Goal: Transaction & Acquisition: Purchase product/service

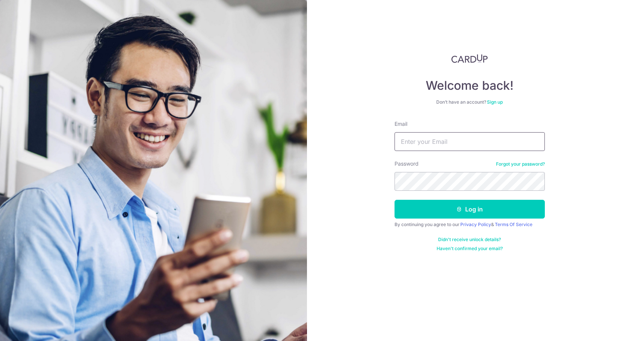
click at [434, 143] on input "Email" at bounding box center [470, 141] width 150 height 19
type input "nick@cleanoceans.com.sg"
click at [395, 200] on button "Log in" at bounding box center [470, 209] width 150 height 19
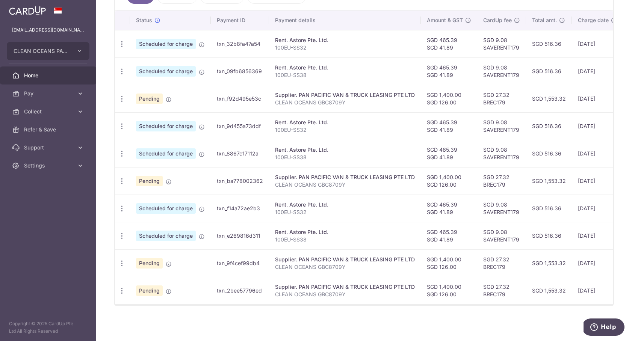
scroll to position [159, 0]
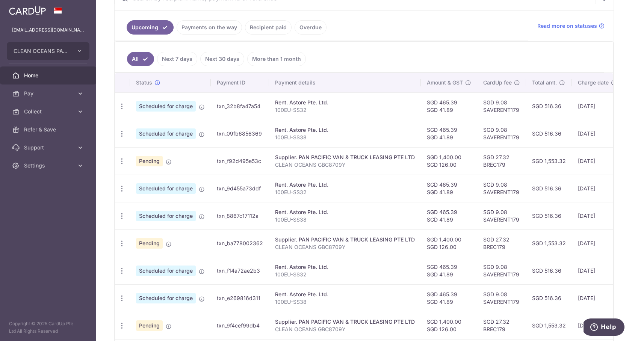
click at [278, 27] on link "Recipient paid" at bounding box center [268, 27] width 47 height 14
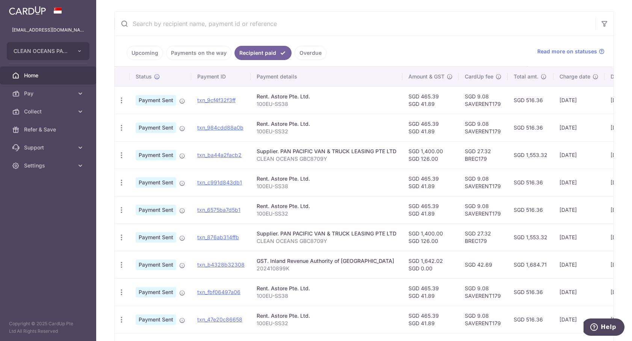
scroll to position [212, 0]
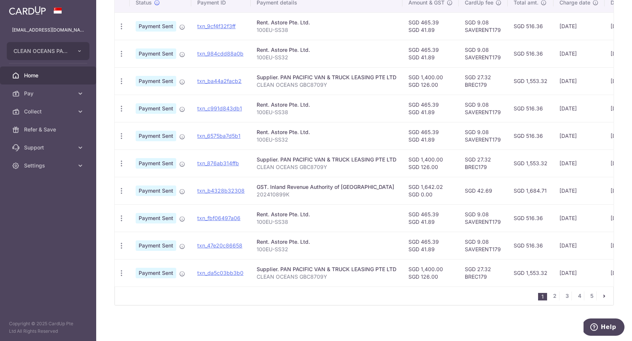
click at [182, 189] on icon at bounding box center [182, 192] width 6 height 6
drag, startPoint x: 129, startPoint y: 187, endPoint x: 123, endPoint y: 188, distance: 6.2
click at [129, 187] on tr "PDF Receipt Payment Sent txn_b4328b32308 GST. Inland Revenue Authority of Singa…" at bounding box center [410, 190] width 590 height 27
click at [123, 188] on icon "button" at bounding box center [122, 191] width 8 height 8
click at [278, 183] on div "GST. Inland Revenue Authority of Singapore" at bounding box center [327, 187] width 140 height 8
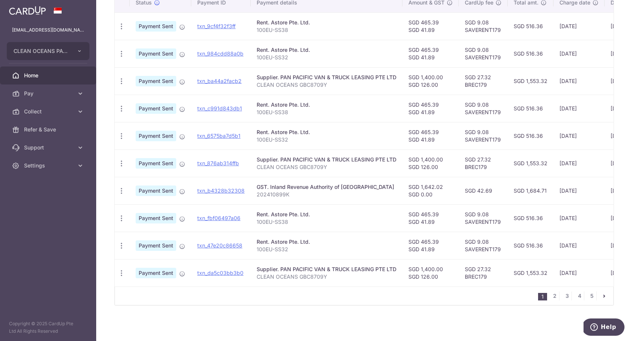
scroll to position [194, 0]
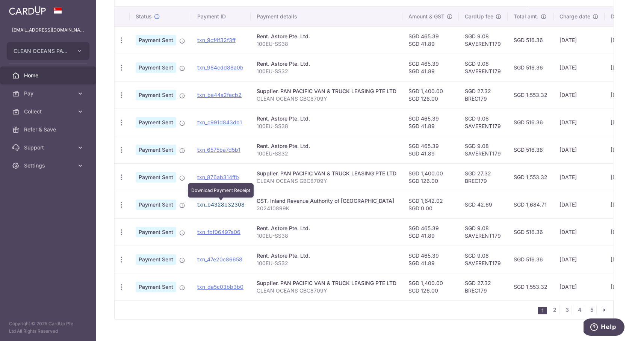
click at [219, 204] on link "txn_b4328b32308" at bounding box center [220, 204] width 47 height 6
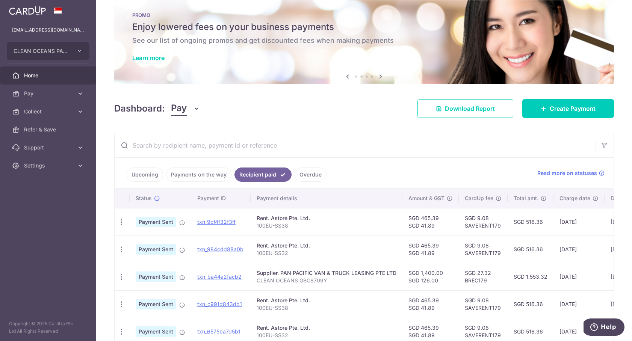
scroll to position [0, 0]
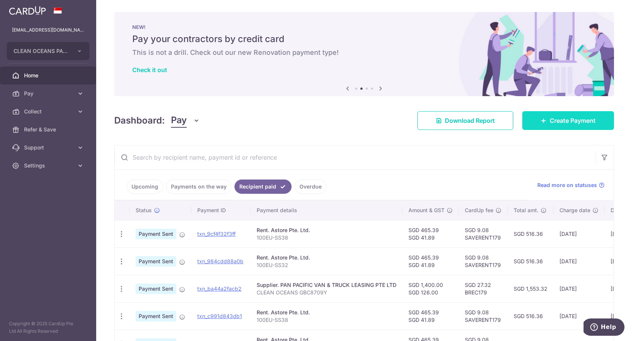
click at [565, 123] on span "Create Payment" at bounding box center [573, 120] width 46 height 9
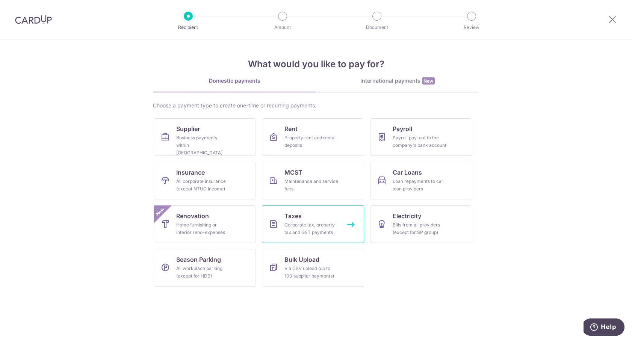
click at [311, 214] on link "Taxes Corporate tax, property tax and GST payments" at bounding box center [313, 225] width 102 height 38
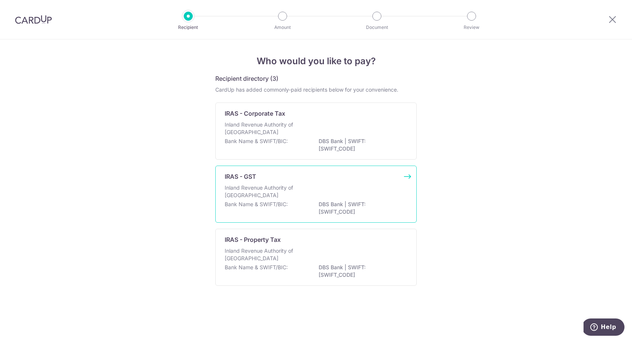
click at [290, 176] on div "IRAS - GST" at bounding box center [312, 176] width 174 height 9
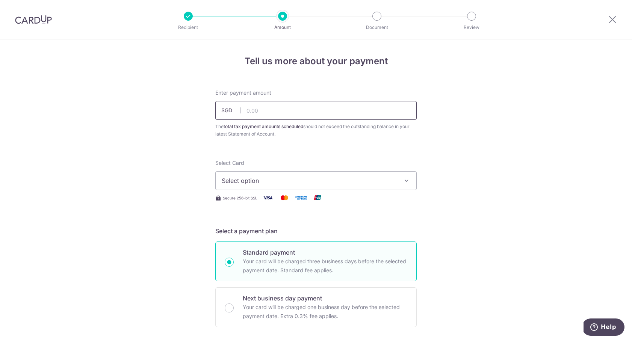
click at [313, 101] on input "text" at bounding box center [315, 110] width 201 height 19
type input "1,442.10"
click at [342, 183] on span "Select option" at bounding box center [309, 180] width 175 height 9
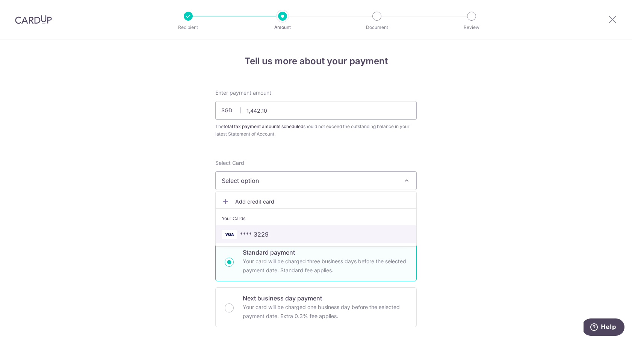
click at [355, 230] on span "**** 3229" at bounding box center [316, 234] width 189 height 9
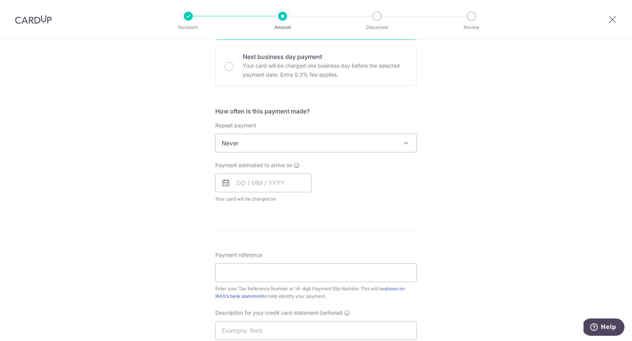
scroll to position [280, 0]
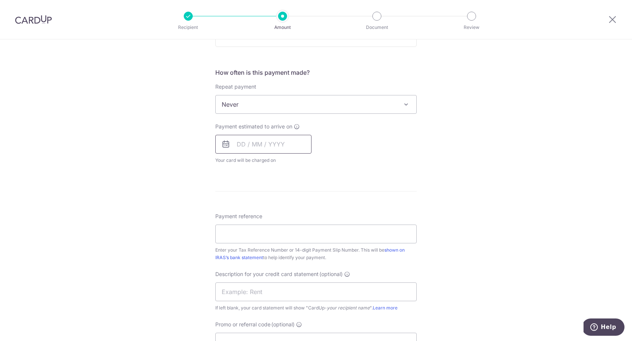
click at [242, 146] on input "text" at bounding box center [263, 144] width 96 height 19
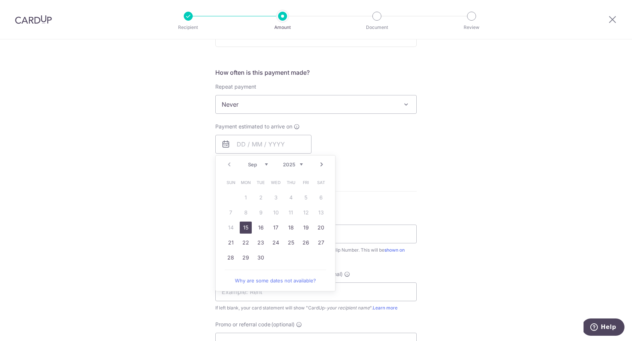
click at [319, 165] on link "Next" at bounding box center [321, 164] width 9 height 9
click at [306, 197] on link "3" at bounding box center [306, 198] width 12 height 12
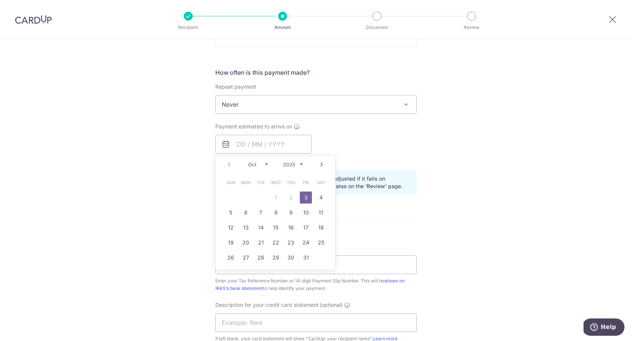
type input "[DATE]"
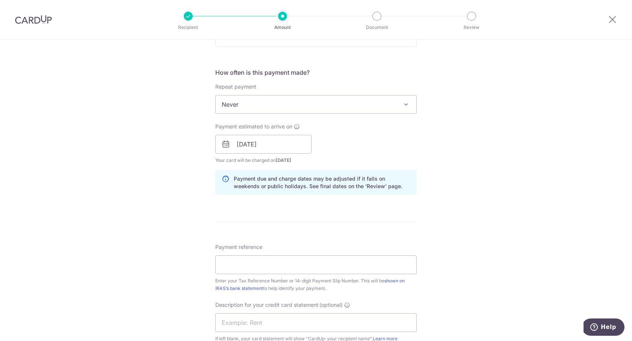
scroll to position [364, 0]
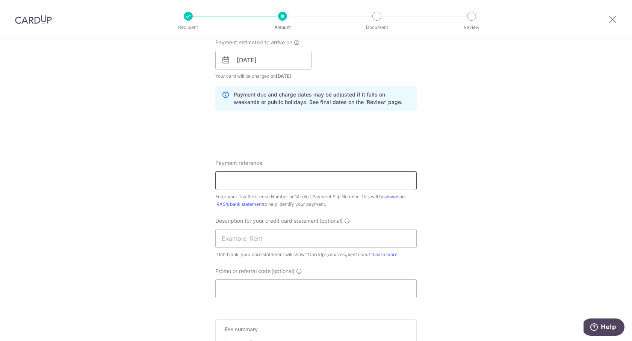
click at [290, 179] on input "Payment reference" at bounding box center [315, 180] width 201 height 19
click at [310, 164] on div "Payment reference Enter your Tax Reference Number or 14-digit Payment Slip Numb…" at bounding box center [315, 183] width 201 height 49
click at [302, 176] on input "Payment reference" at bounding box center [315, 180] width 201 height 19
type input "202410899K"
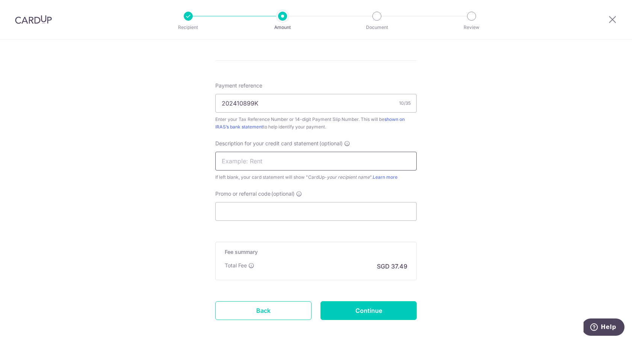
click at [280, 163] on input "text" at bounding box center [315, 161] width 201 height 19
click at [245, 162] on input "GST May2025" at bounding box center [315, 161] width 201 height 19
type input "GST Jun2025"
click at [354, 213] on input "Promo or referral code (optional)" at bounding box center [315, 211] width 201 height 19
paste input "BOFF185"
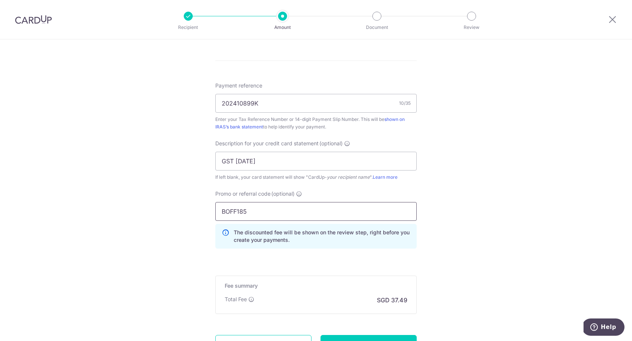
scroll to position [511, 0]
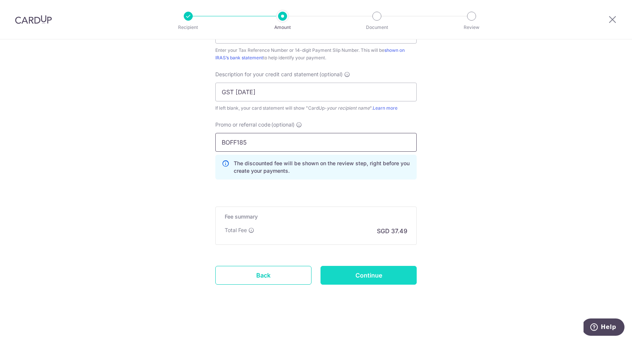
type input "BOFF185"
click at [382, 273] on input "Continue" at bounding box center [369, 275] width 96 height 19
type input "Create Schedule"
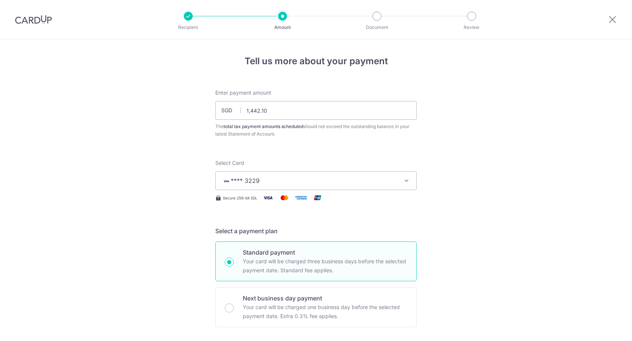
scroll to position [522, 0]
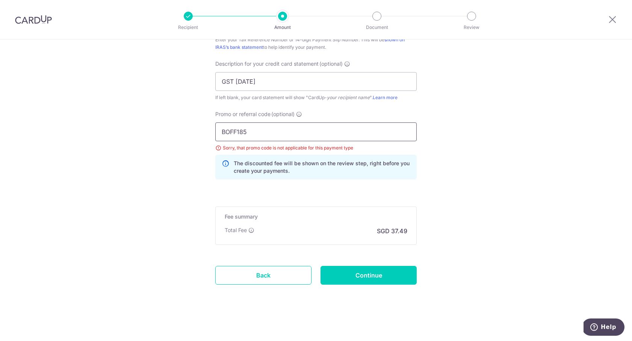
click at [306, 132] on input "BOFF185" at bounding box center [315, 132] width 201 height 19
paste input "VTAX25ONE"
type input "VTAX25ONE"
click at [364, 268] on input "Continue" at bounding box center [369, 275] width 96 height 19
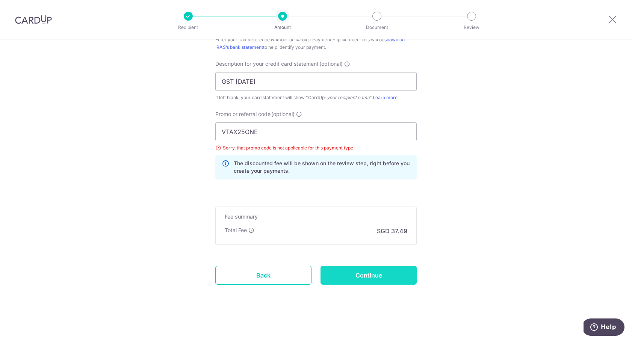
type input "Update Schedule"
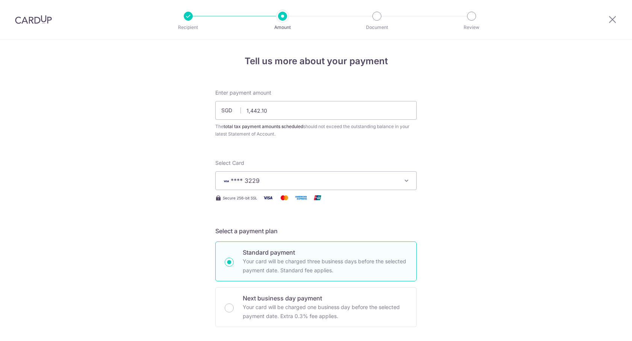
scroll to position [522, 0]
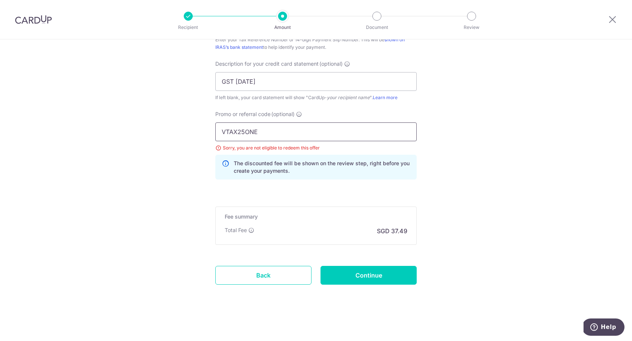
click at [332, 130] on input "VTAX25ONE" at bounding box center [315, 132] width 201 height 19
type input "a"
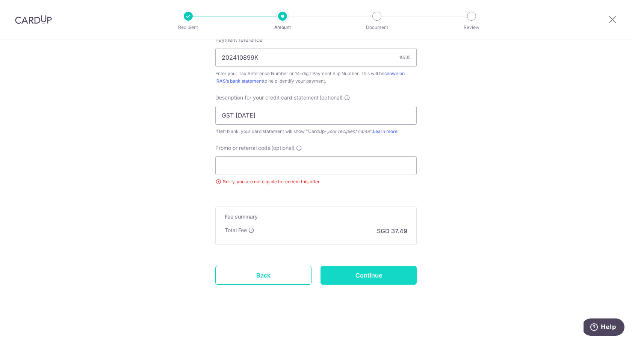
click at [383, 275] on input "Continue" at bounding box center [369, 275] width 96 height 19
type input "Update Schedule"
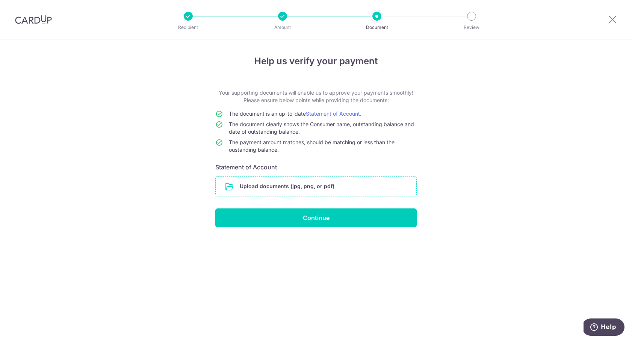
click at [373, 181] on input "file" at bounding box center [316, 187] width 201 height 20
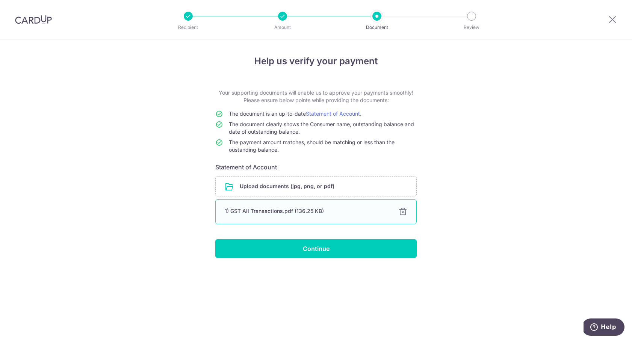
click at [400, 213] on div at bounding box center [402, 211] width 9 height 9
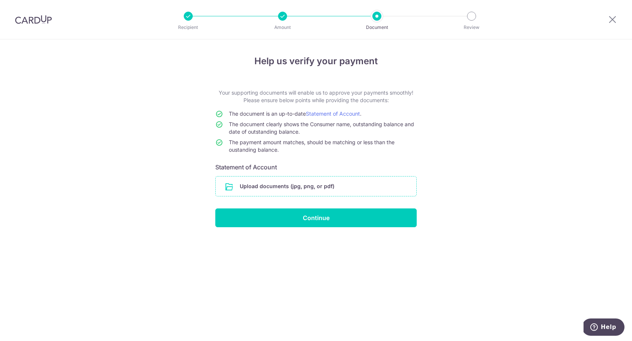
click at [331, 183] on input "file" at bounding box center [316, 187] width 201 height 20
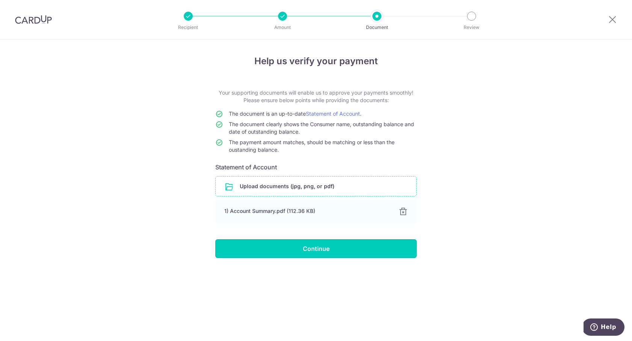
click at [346, 249] on input "Continue" at bounding box center [315, 248] width 201 height 19
click at [282, 18] on div at bounding box center [282, 16] width 9 height 9
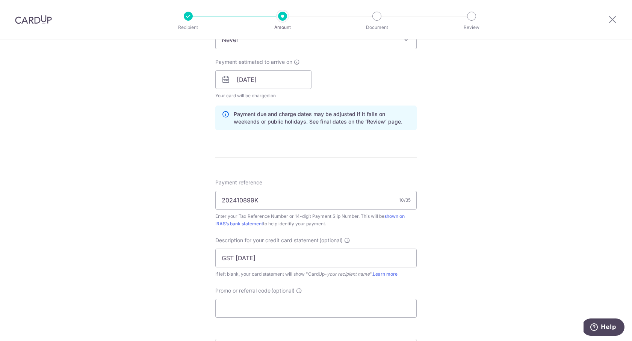
scroll to position [273, 0]
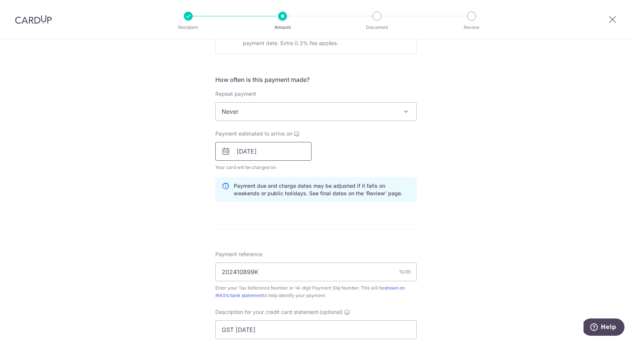
click at [260, 157] on input "[DATE]" at bounding box center [263, 151] width 96 height 19
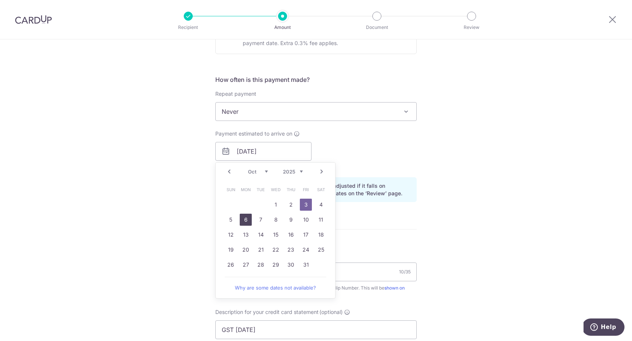
click at [247, 215] on link "6" at bounding box center [246, 220] width 12 height 12
type input "[DATE]"
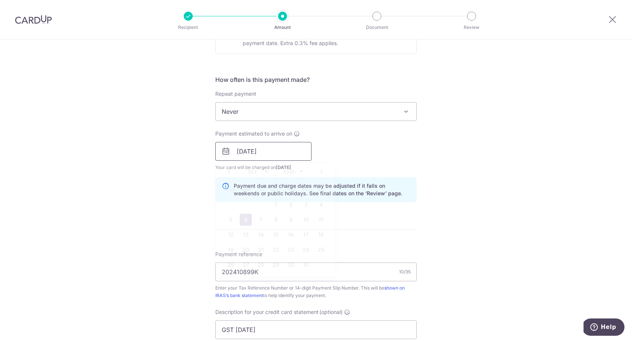
click at [251, 153] on input "[DATE]" at bounding box center [263, 151] width 96 height 19
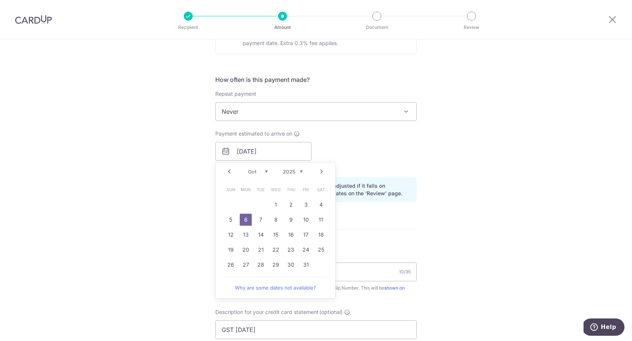
click at [436, 206] on div "Tell us more about your payment Enter payment amount SGD 1,442.10 1442.10 The t…" at bounding box center [316, 155] width 632 height 779
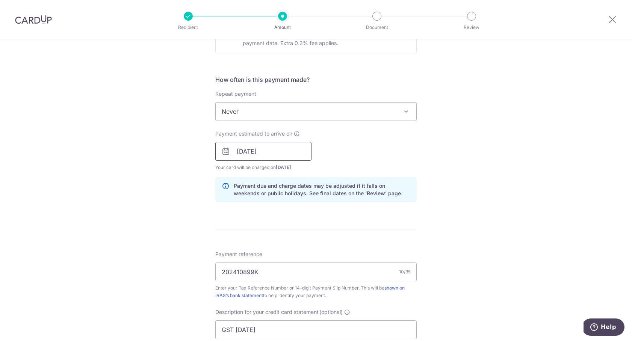
click at [270, 156] on input "[DATE]" at bounding box center [263, 151] width 96 height 19
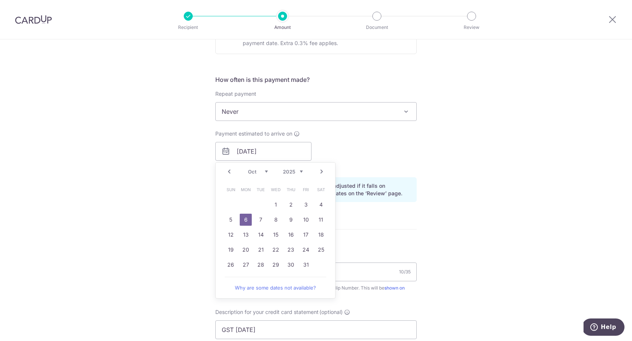
click at [411, 212] on form "Enter payment amount SGD 1,442.10 1442.10 The total tax payment amounts schedul…" at bounding box center [315, 163] width 201 height 694
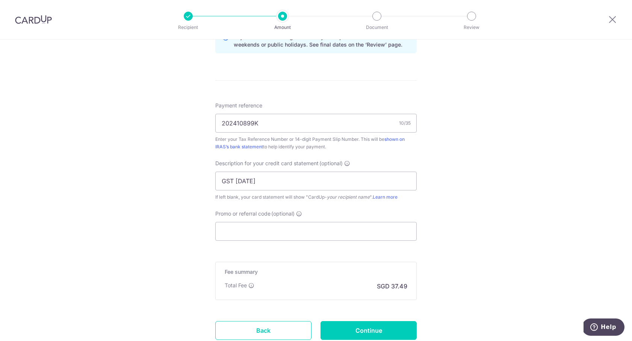
scroll to position [477, 0]
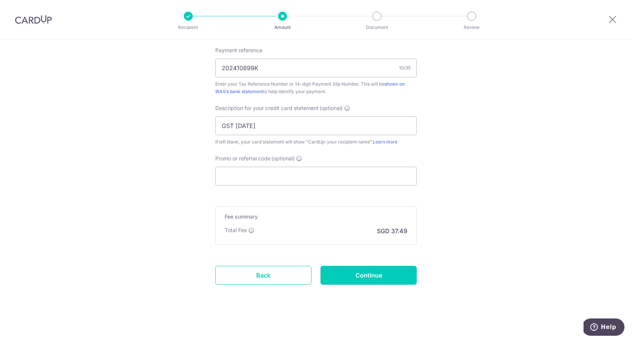
drag, startPoint x: 395, startPoint y: 268, endPoint x: 438, endPoint y: 266, distance: 42.5
click at [395, 268] on input "Continue" at bounding box center [369, 275] width 96 height 19
type input "Update Schedule"
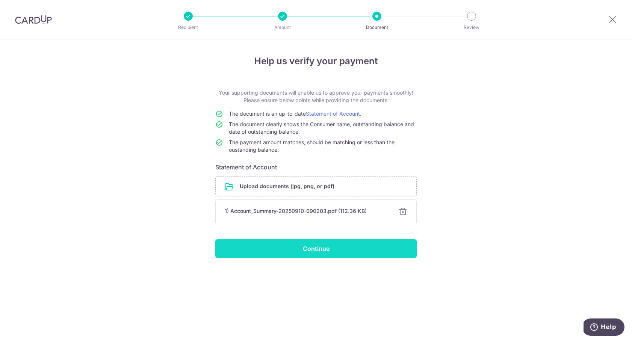
click at [376, 247] on input "Continue" at bounding box center [315, 248] width 201 height 19
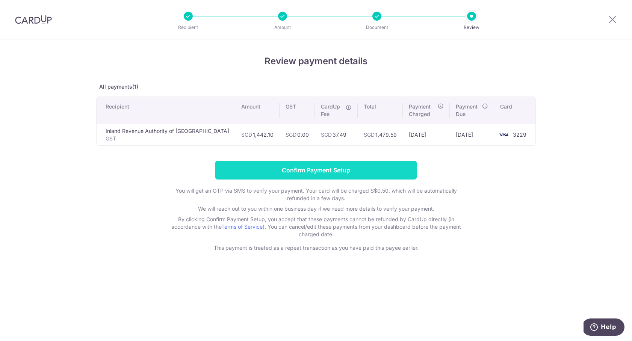
click at [289, 167] on input "Confirm Payment Setup" at bounding box center [315, 170] width 201 height 19
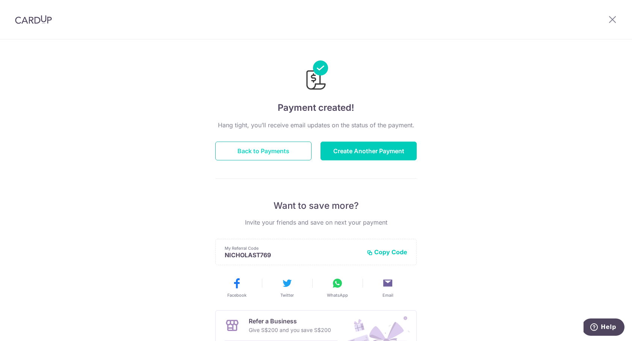
click at [289, 156] on button "Back to Payments" at bounding box center [263, 151] width 96 height 19
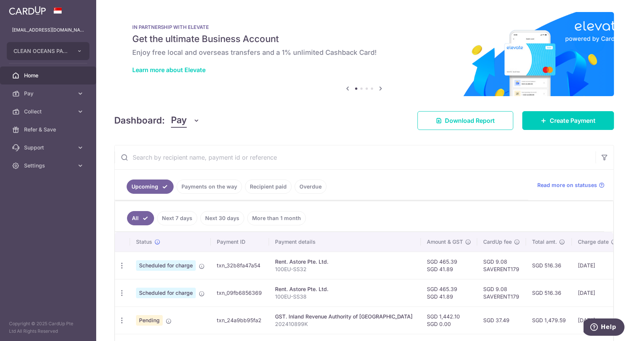
scroll to position [73, 0]
